Goal: Check status

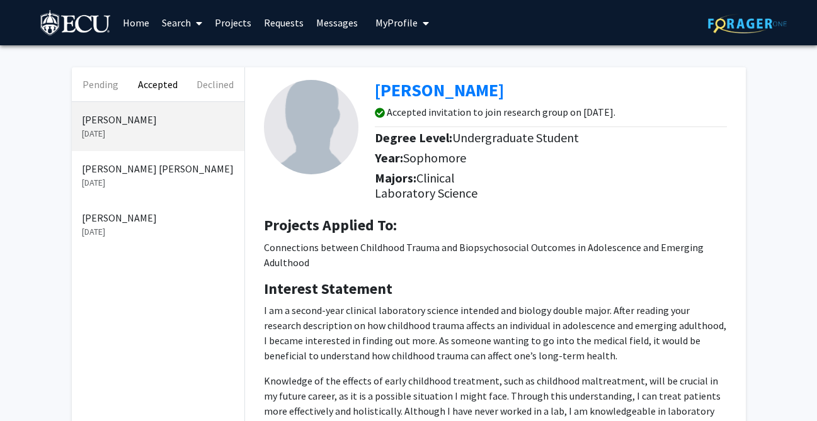
click at [283, 26] on link "Requests" at bounding box center [284, 23] width 52 height 44
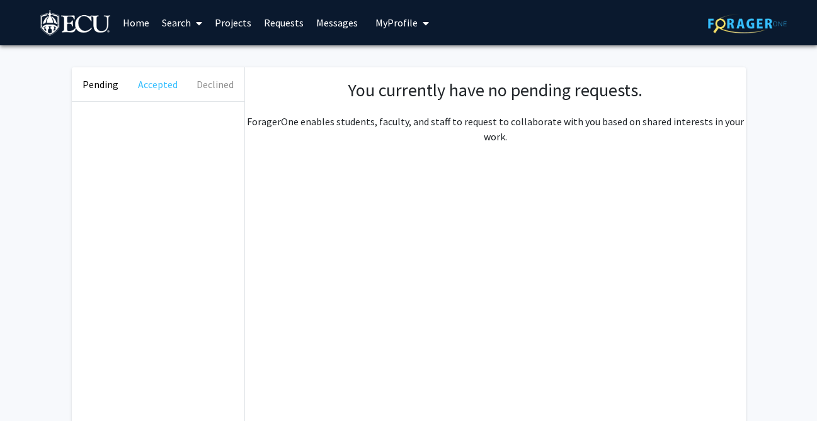
click at [138, 86] on button "Accepted" at bounding box center [157, 84] width 57 height 34
